Goal: Find specific page/section: Find specific page/section

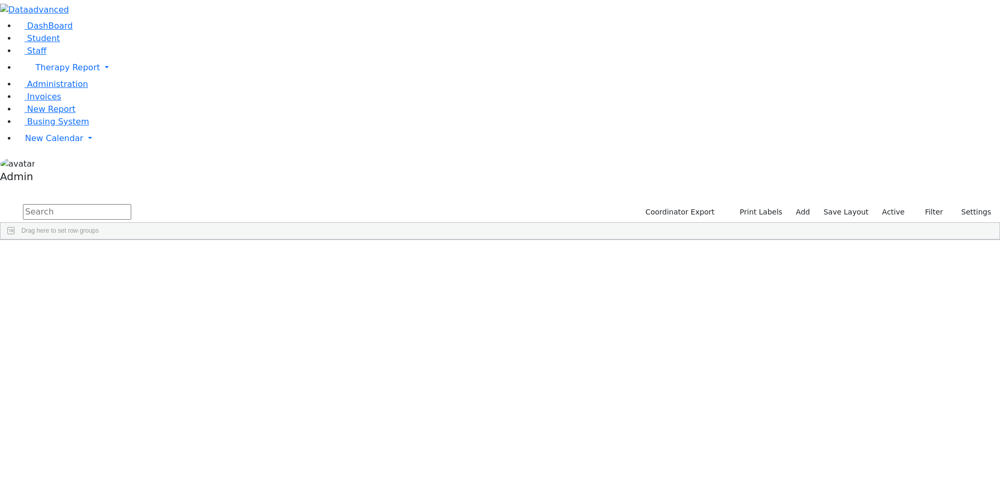
click at [131, 204] on input "text" at bounding box center [77, 212] width 108 height 16
click at [171, 271] on div "[PERSON_NAME]" at bounding box center [128, 278] width 85 height 15
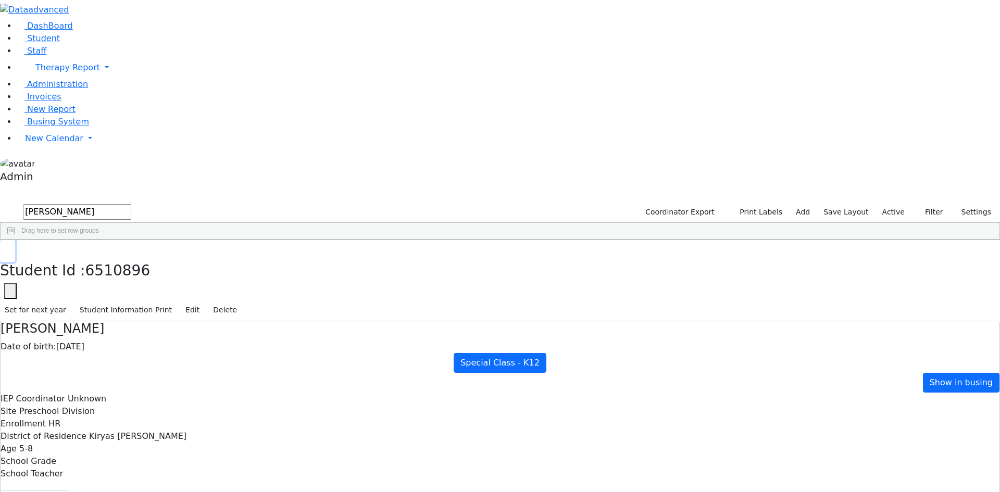
click at [15, 240] on button "button" at bounding box center [7, 251] width 15 height 22
click at [131, 204] on input "[PERSON_NAME]" at bounding box center [77, 212] width 108 height 16
type input "b"
drag, startPoint x: 180, startPoint y: 44, endPoint x: 108, endPoint y: 41, distance: 72.5
click at [109, 41] on div "DashBoard Student Staff Therapy Report Student Old Calendar Report Admin" at bounding box center [500, 481] width 1000 height 962
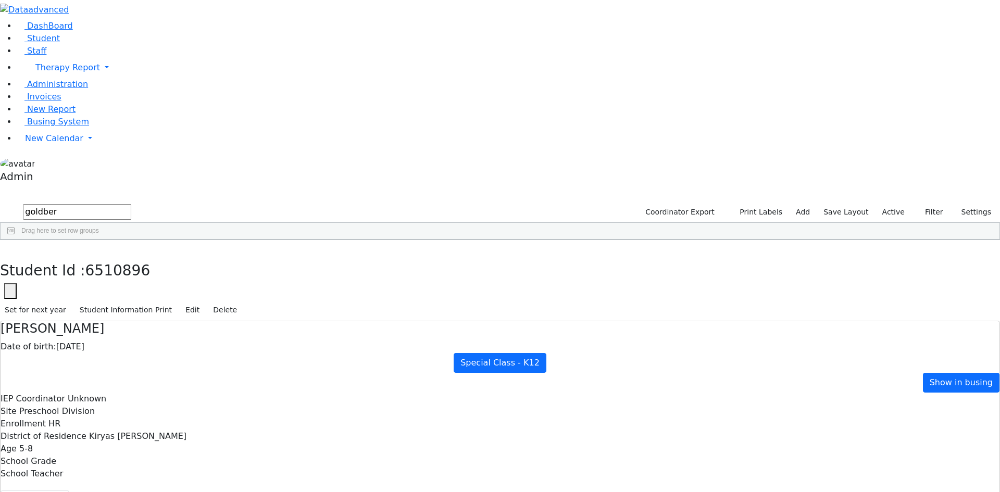
type input "goldber"
click at [171, 301] on div "[PERSON_NAME]" at bounding box center [128, 308] width 85 height 15
checkbox input "true"
